Goal: Task Accomplishment & Management: Manage account settings

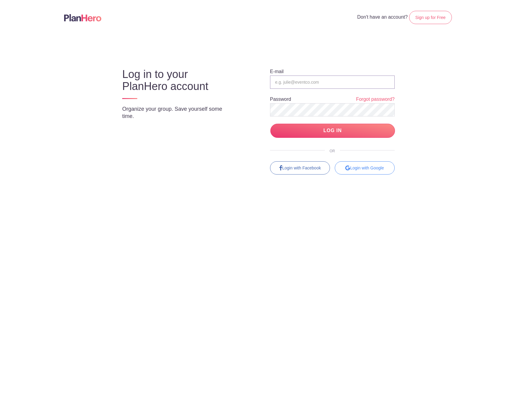
click at [331, 79] on input "email" at bounding box center [332, 82] width 125 height 13
type input "Bryn.nance@fairmont.com"
click at [270, 124] on input "LOG IN" at bounding box center [332, 131] width 125 height 14
click at [372, 100] on link "Forgot password?" at bounding box center [375, 99] width 39 height 7
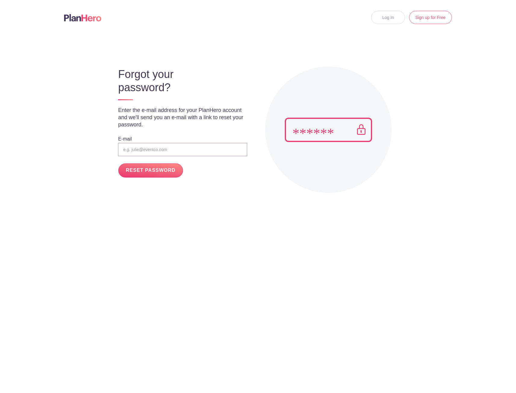
click at [155, 151] on input "email" at bounding box center [182, 149] width 129 height 13
type input "Bryn.nance@fairmont.com"
click at [158, 170] on input "RESET PASSWORD" at bounding box center [150, 170] width 64 height 14
